Goal: Information Seeking & Learning: Learn about a topic

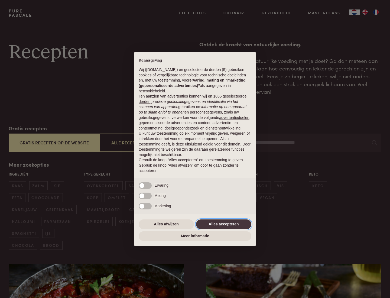
click at [224, 224] on button "Alles accepteren" at bounding box center [223, 224] width 55 height 10
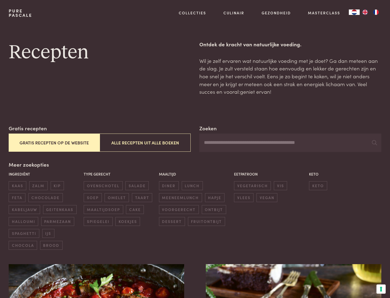
click at [54, 142] on button "Gratis recepten op de website" at bounding box center [54, 142] width 91 height 18
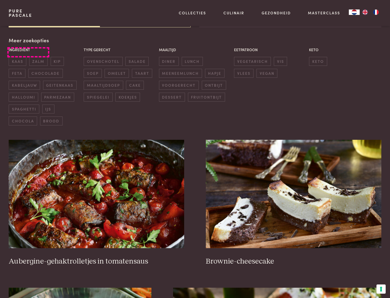
click at [28, 40] on div "Meer zoekopties Ingrediënt kaas zalm kip feta chocolade kabeljauw geitenkaas ha…" at bounding box center [195, 80] width 373 height 89
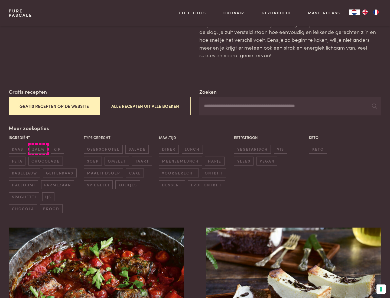
click at [38, 149] on span "zalm" at bounding box center [38, 149] width 18 height 9
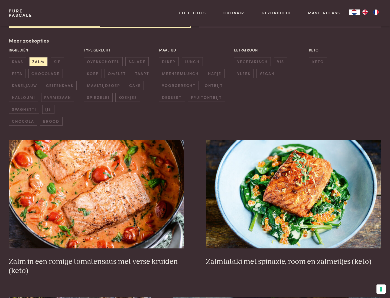
click at [192, 61] on span "lunch" at bounding box center [192, 61] width 21 height 9
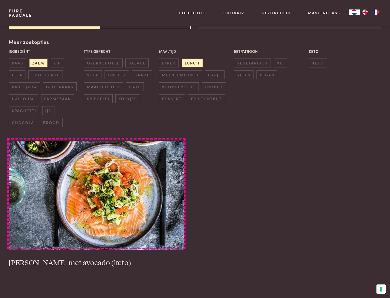
scroll to position [119, 0]
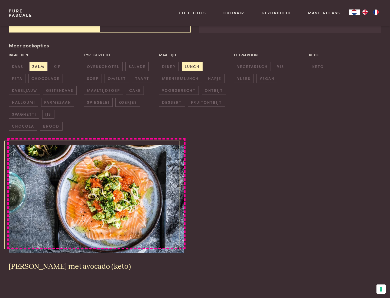
click at [96, 199] on img at bounding box center [96, 199] width 175 height 108
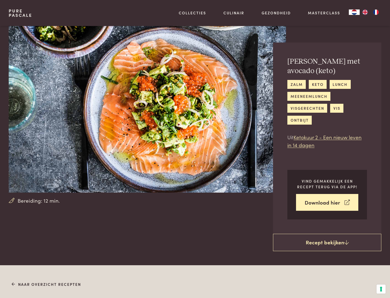
scroll to position [310, 0]
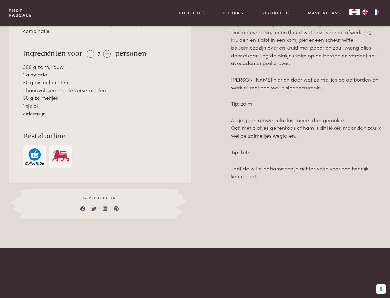
click at [34, 149] on img "button" at bounding box center [34, 156] width 18 height 17
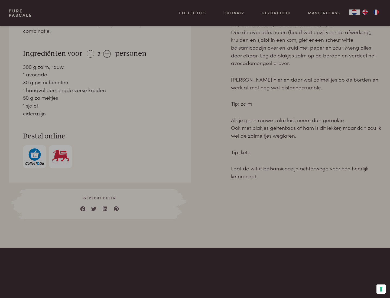
scroll to position [220, 0]
